Goal: Task Accomplishment & Management: Use online tool/utility

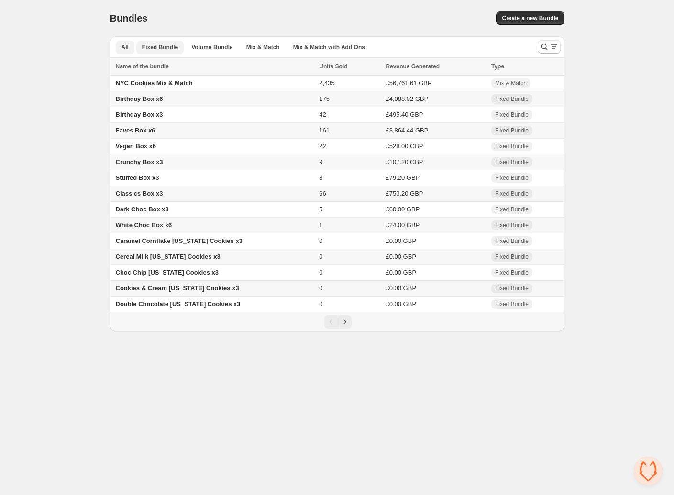
click at [160, 46] on span "Fixed Bundle" at bounding box center [160, 48] width 36 height 8
click at [129, 46] on button "All" at bounding box center [125, 47] width 19 height 13
click at [626, 29] on div "Home Bundles Analytics Plan and Billing Bundles. This page is ready Bundles Cre…" at bounding box center [337, 165] width 674 height 331
click at [635, 22] on div "Home Bundles Analytics Plan and Billing Bundles. This page is ready Bundles Cre…" at bounding box center [337, 165] width 674 height 331
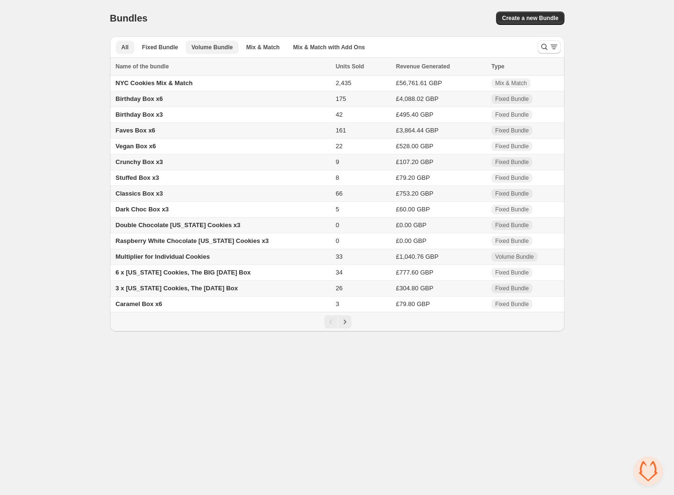
click at [214, 44] on span "Volume Bundle" at bounding box center [211, 48] width 41 height 8
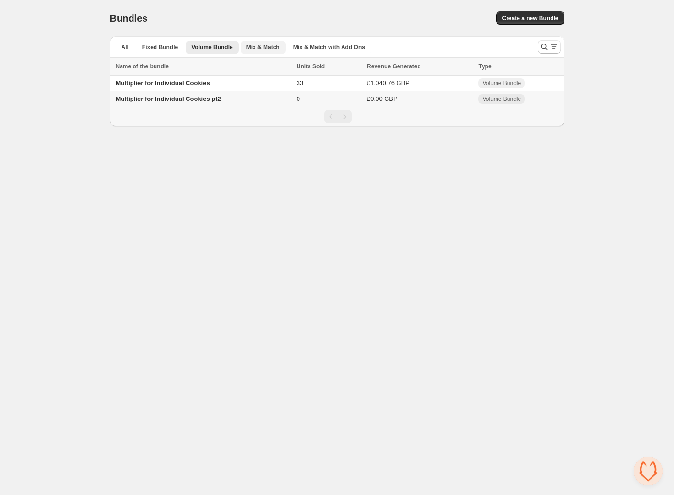
click at [257, 45] on span "Mix & Match" at bounding box center [262, 48] width 33 height 8
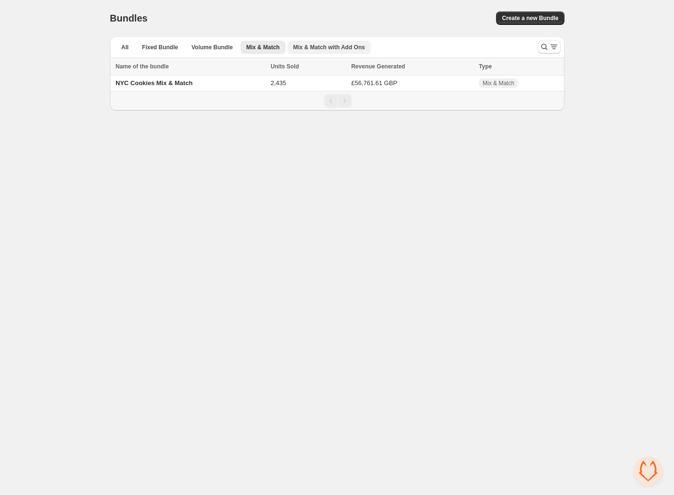
click at [334, 49] on span "Mix & Match with Add Ons" at bounding box center [329, 48] width 72 height 8
click at [164, 85] on span "NYC Cookies Mix & Match" at bounding box center [154, 82] width 77 height 7
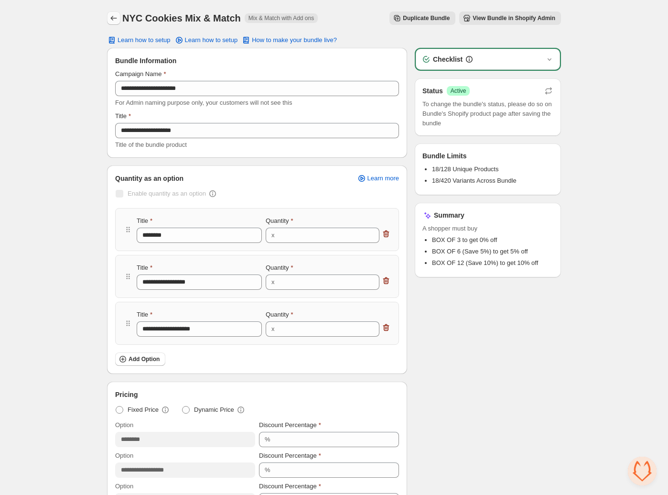
click at [110, 16] on icon "Back" at bounding box center [114, 18] width 10 height 10
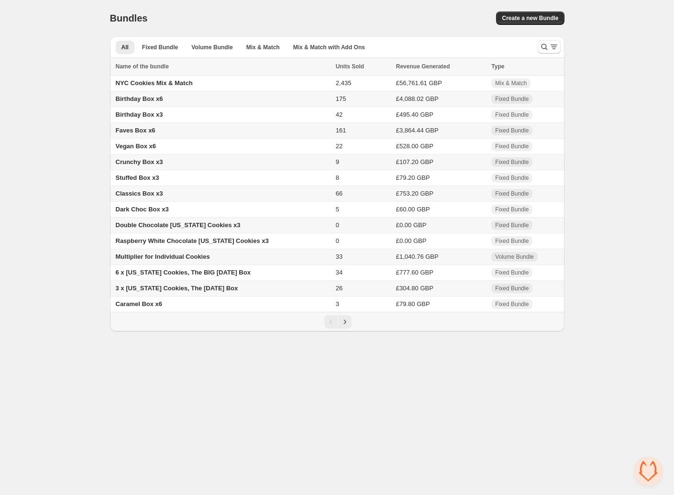
click at [29, 131] on div "Home Bundles Analytics Plan and Billing Bundles. This page is ready Bundles Cre…" at bounding box center [337, 165] width 674 height 331
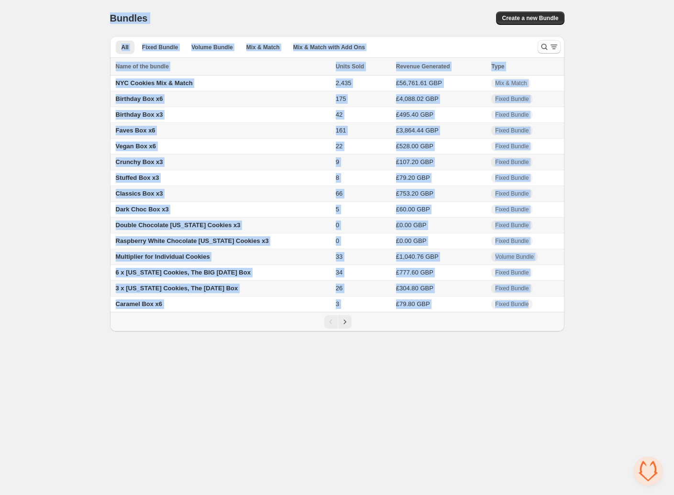
drag, startPoint x: 516, startPoint y: 355, endPoint x: -109, endPoint y: 19, distance: 709.2
click at [0, 19] on html "Home Bundles Analytics Plan and Billing Bundles. This page is ready Bundles Cre…" at bounding box center [337, 247] width 674 height 495
click at [77, 37] on div "Home Bundles Analytics Plan and Billing Bundles. This page is ready Bundles Cre…" at bounding box center [337, 165] width 674 height 331
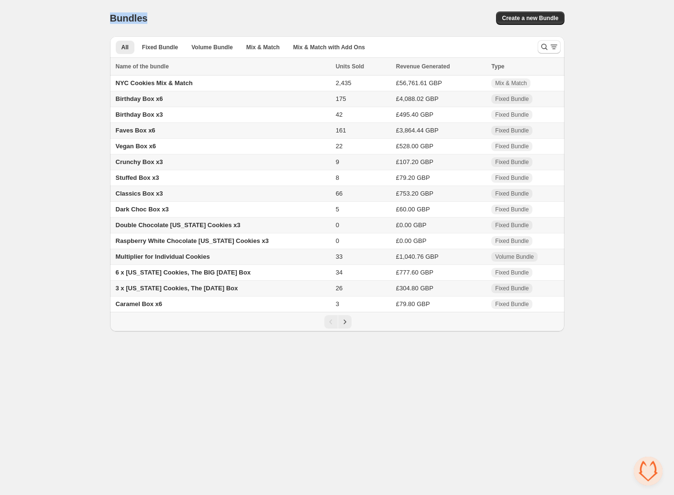
drag, startPoint x: 111, startPoint y: 18, endPoint x: 163, endPoint y: 19, distance: 52.1
click at [163, 19] on div "Bundles" at bounding box center [214, 17] width 208 height 13
click at [161, 16] on div "Bundles. This page is ready Bundles Create a new Bundle All Fixed Bundle Volume…" at bounding box center [336, 165] width 477 height 331
click at [161, 16] on div "Bundles" at bounding box center [214, 17] width 208 height 13
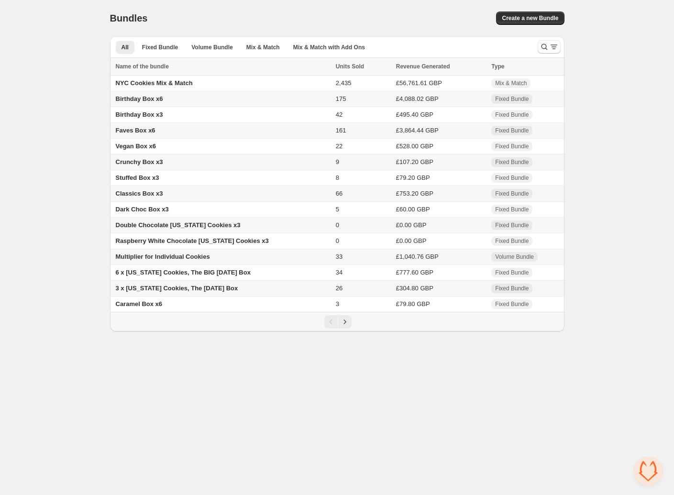
click at [592, 127] on div "Home Bundles Analytics Plan and Billing Bundles. This page is ready Bundles Cre…" at bounding box center [337, 165] width 674 height 331
